Goal: Find specific page/section: Find specific page/section

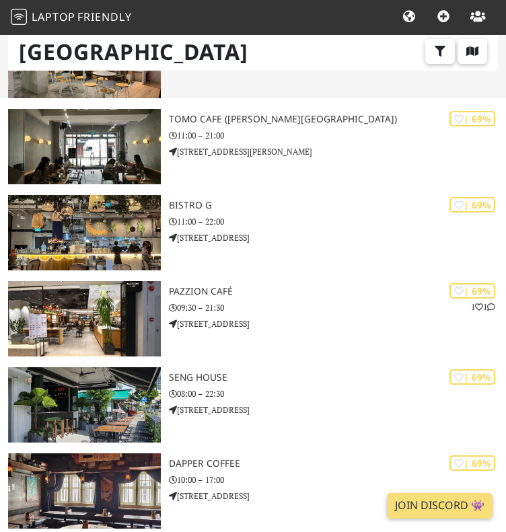
scroll to position [5313, 0]
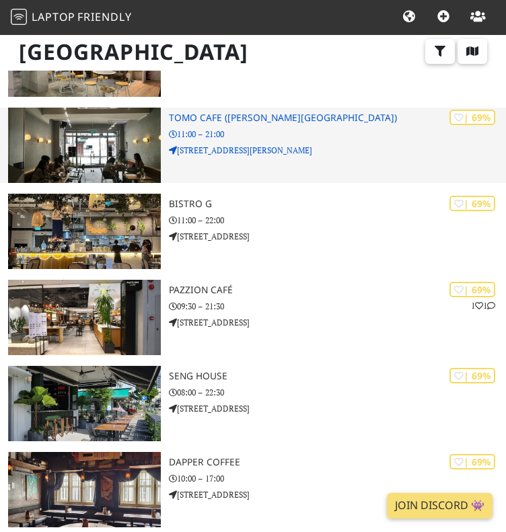
click at [223, 157] on div "| 69% ToMo Cafe ([PERSON_NAME][GEOGRAPHIC_DATA]) 11:00 – 21:00 [STREET_ADDRESS]…" at bounding box center [337, 145] width 337 height 75
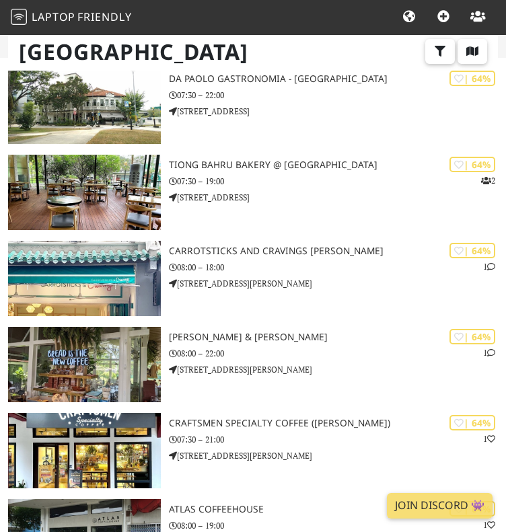
scroll to position [8888, 0]
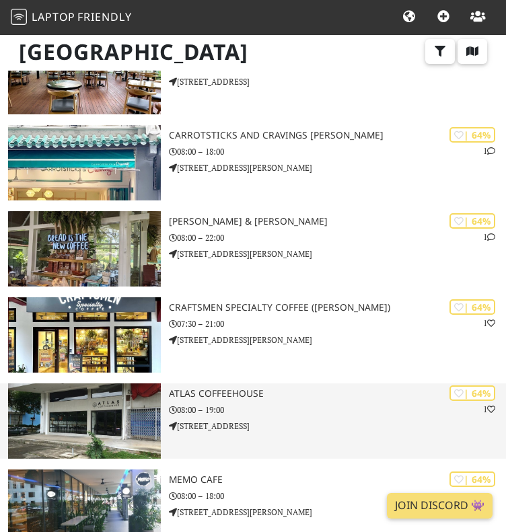
click at [297, 389] on h3 "Atlas Coffeehouse" at bounding box center [337, 393] width 337 height 11
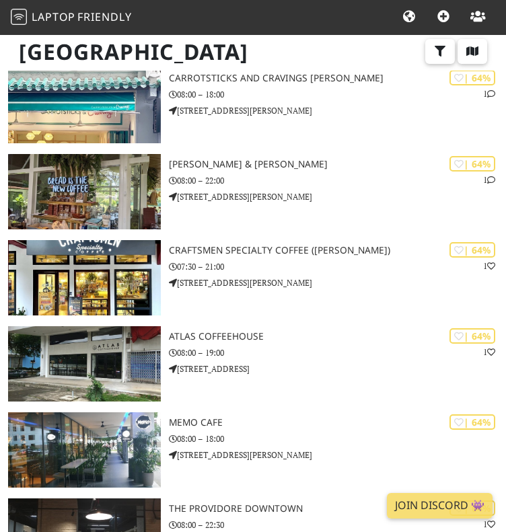
scroll to position [8944, 0]
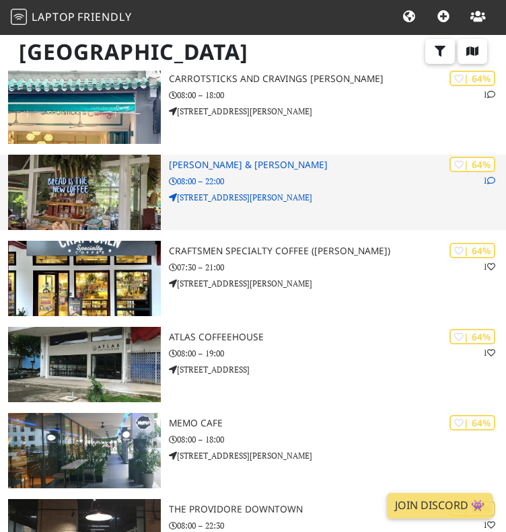
click at [264, 177] on p "08:00 – 22:00" at bounding box center [337, 181] width 337 height 13
